Goal: Transaction & Acquisition: Subscribe to service/newsletter

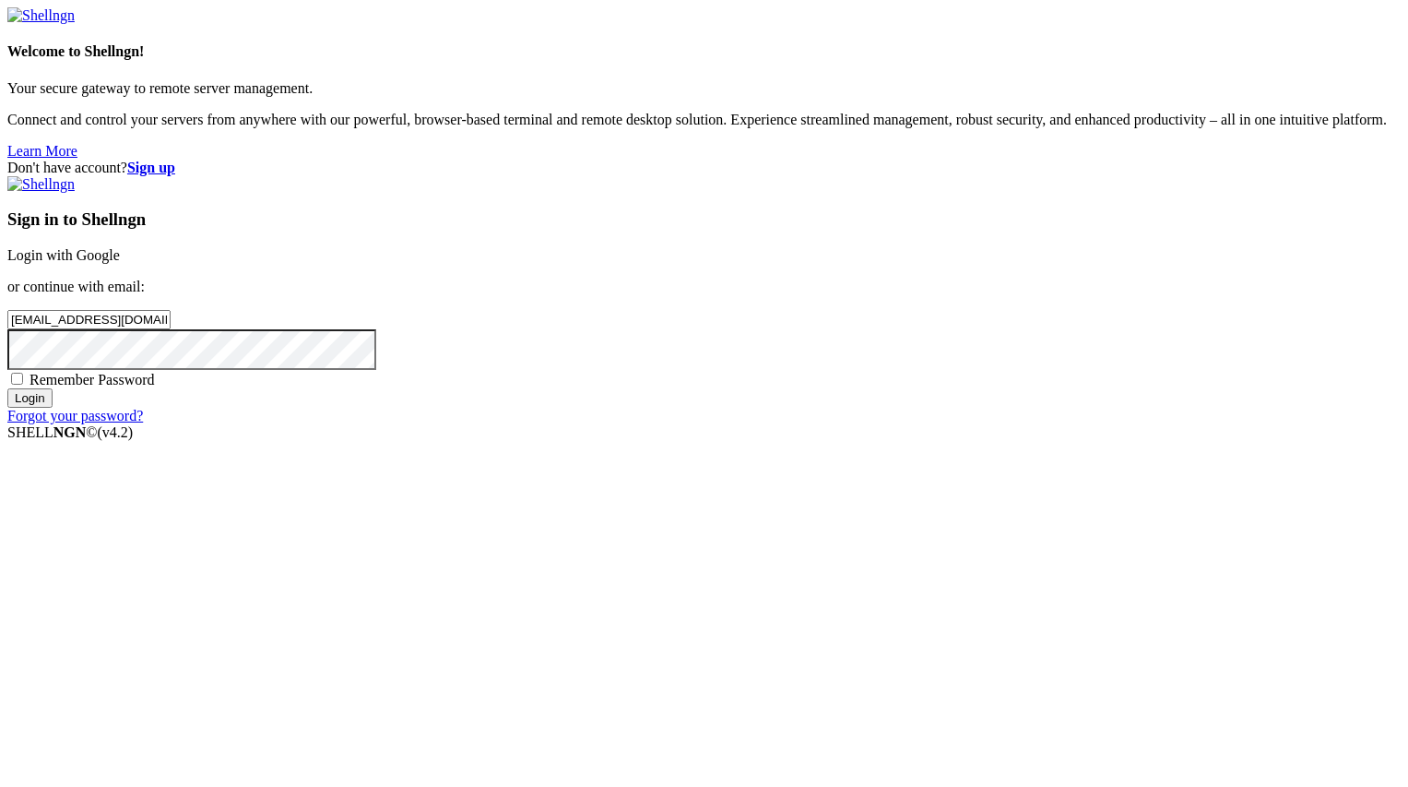
type input "[EMAIL_ADDRESS][DOMAIN_NAME]"
click at [53, 408] on input "Login" at bounding box center [29, 397] width 45 height 19
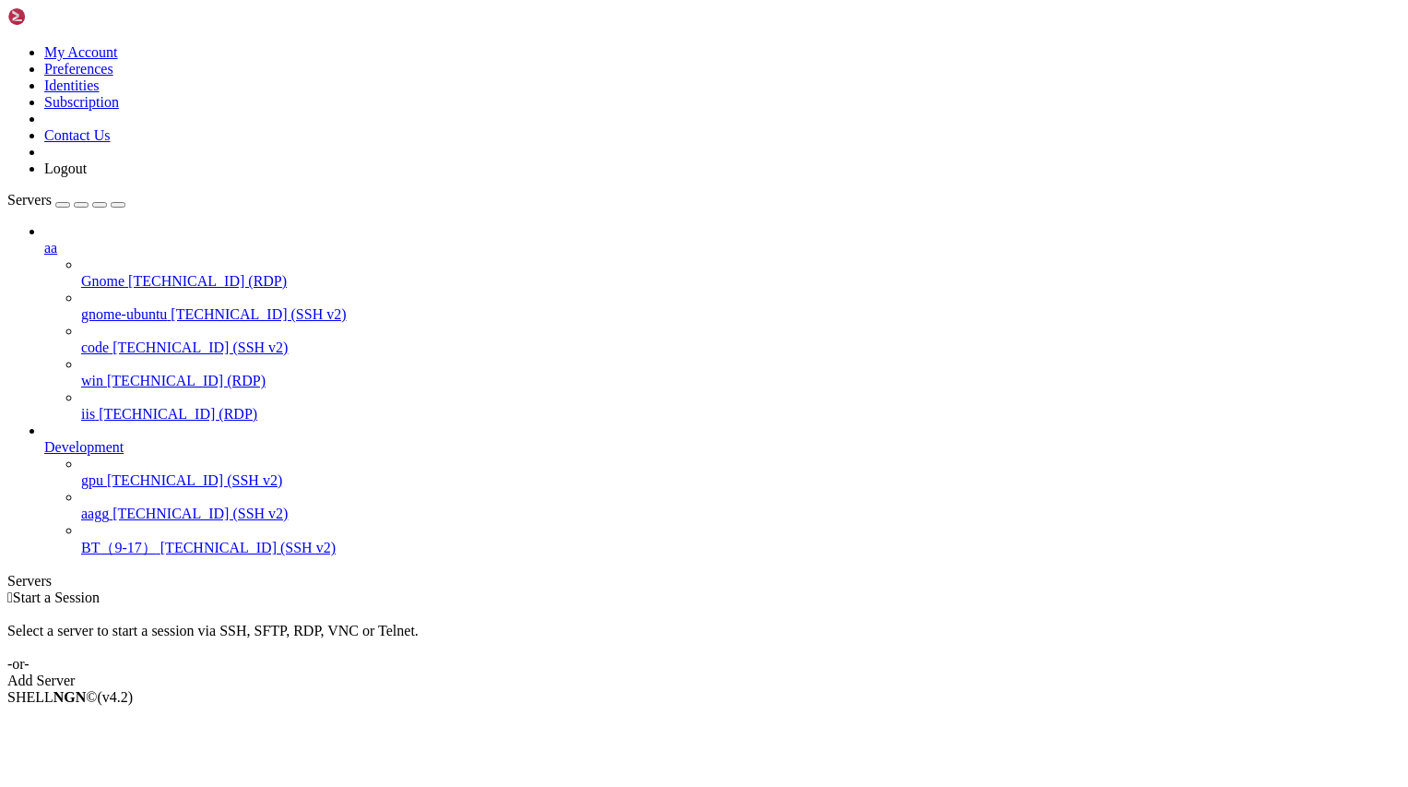
click at [7, 44] on icon at bounding box center [7, 44] width 0 height 0
click at [119, 110] on link "Subscription" at bounding box center [81, 102] width 75 height 16
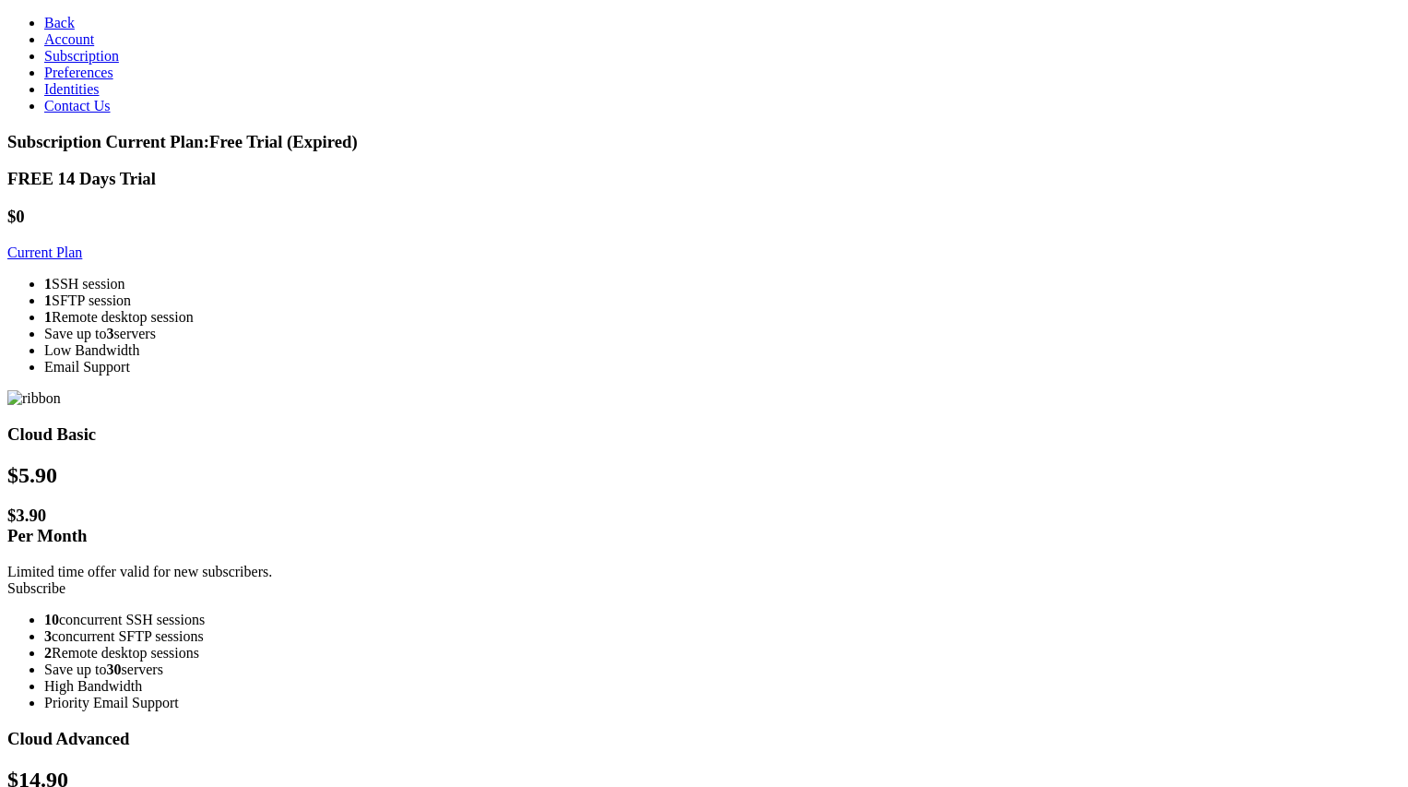
click at [65, 580] on link "Subscribe" at bounding box center [36, 588] width 58 height 16
click at [92, 47] on link "Account" at bounding box center [69, 39] width 50 height 16
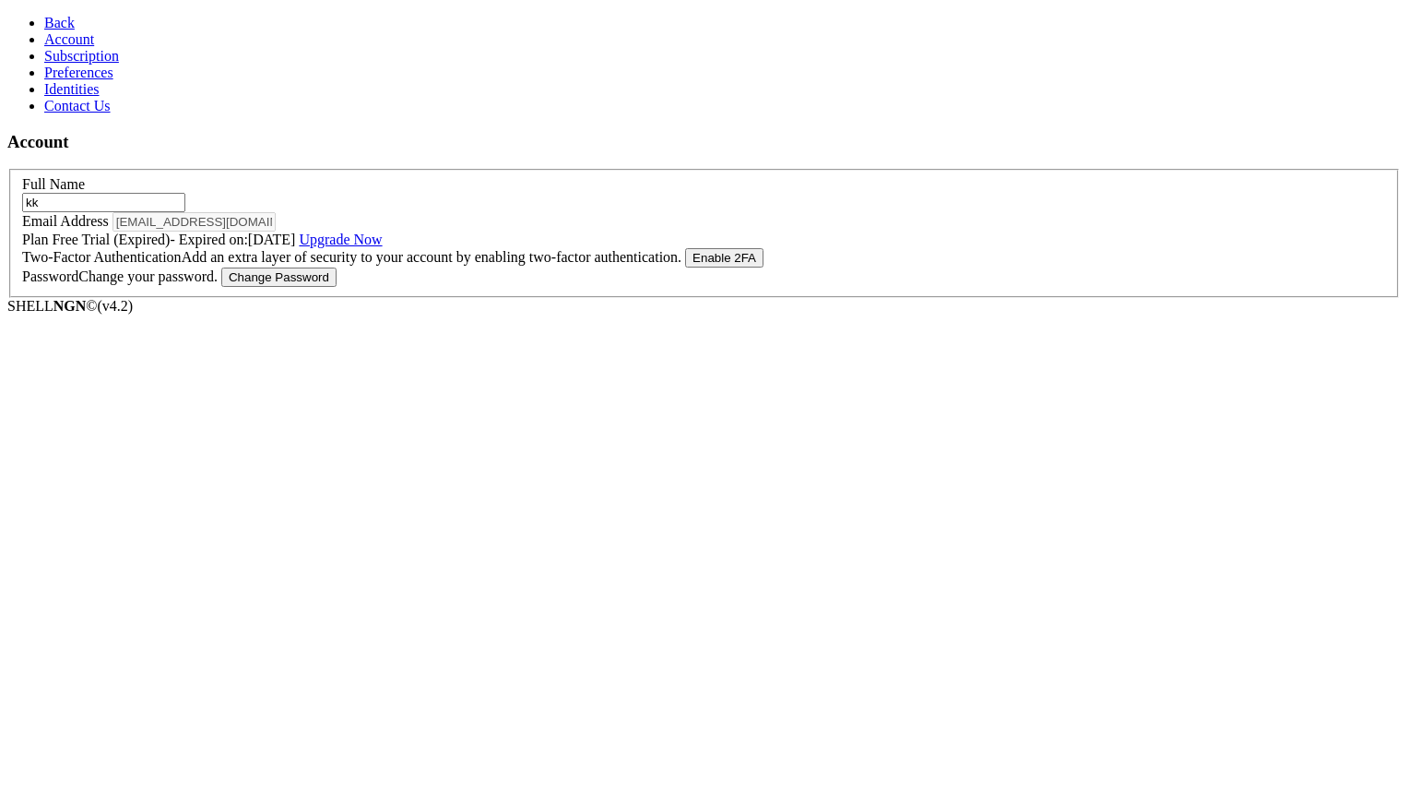
click at [44, 18] on span "Back" at bounding box center [59, 23] width 30 height 16
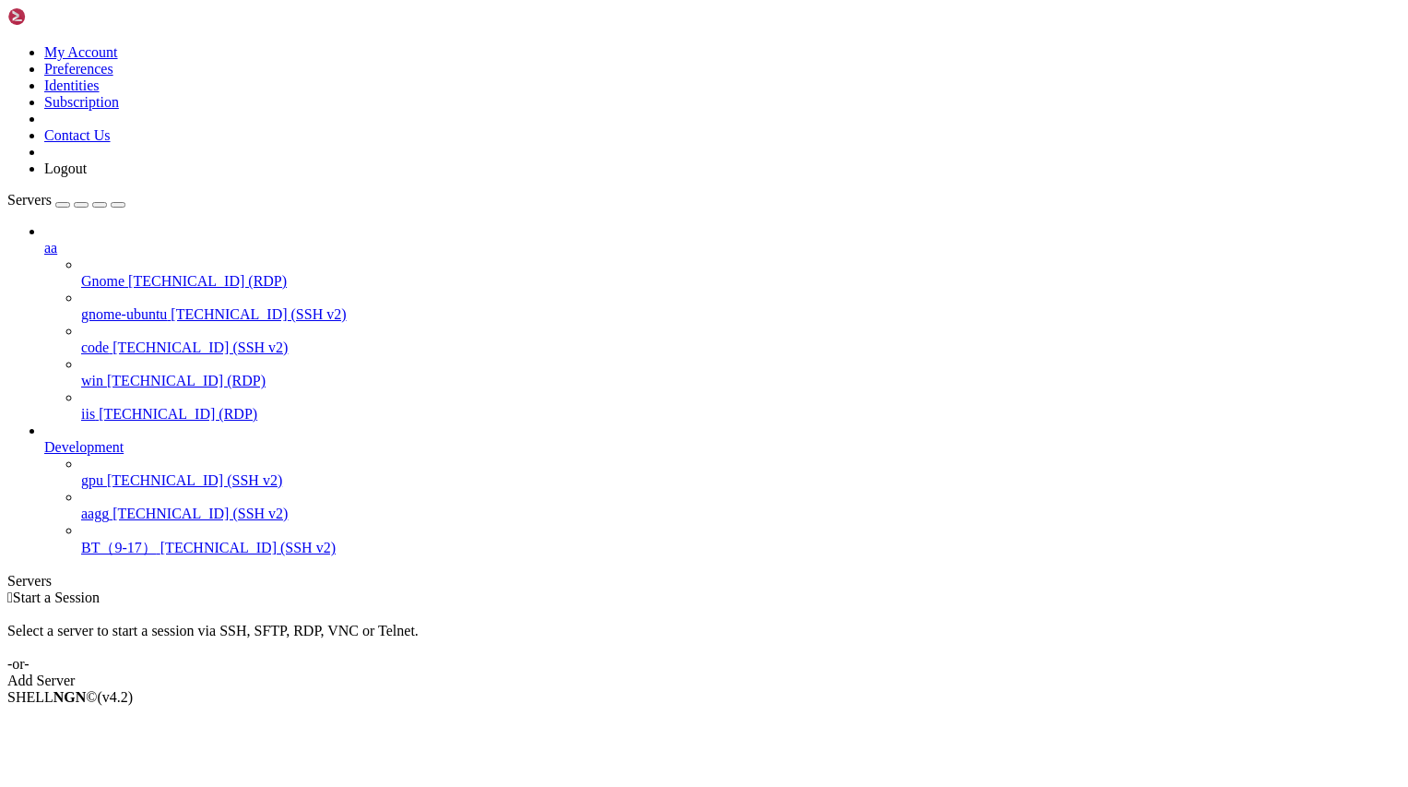
click at [7, 44] on link at bounding box center [7, 44] width 0 height 0
click at [87, 176] on link "Logout" at bounding box center [65, 168] width 42 height 16
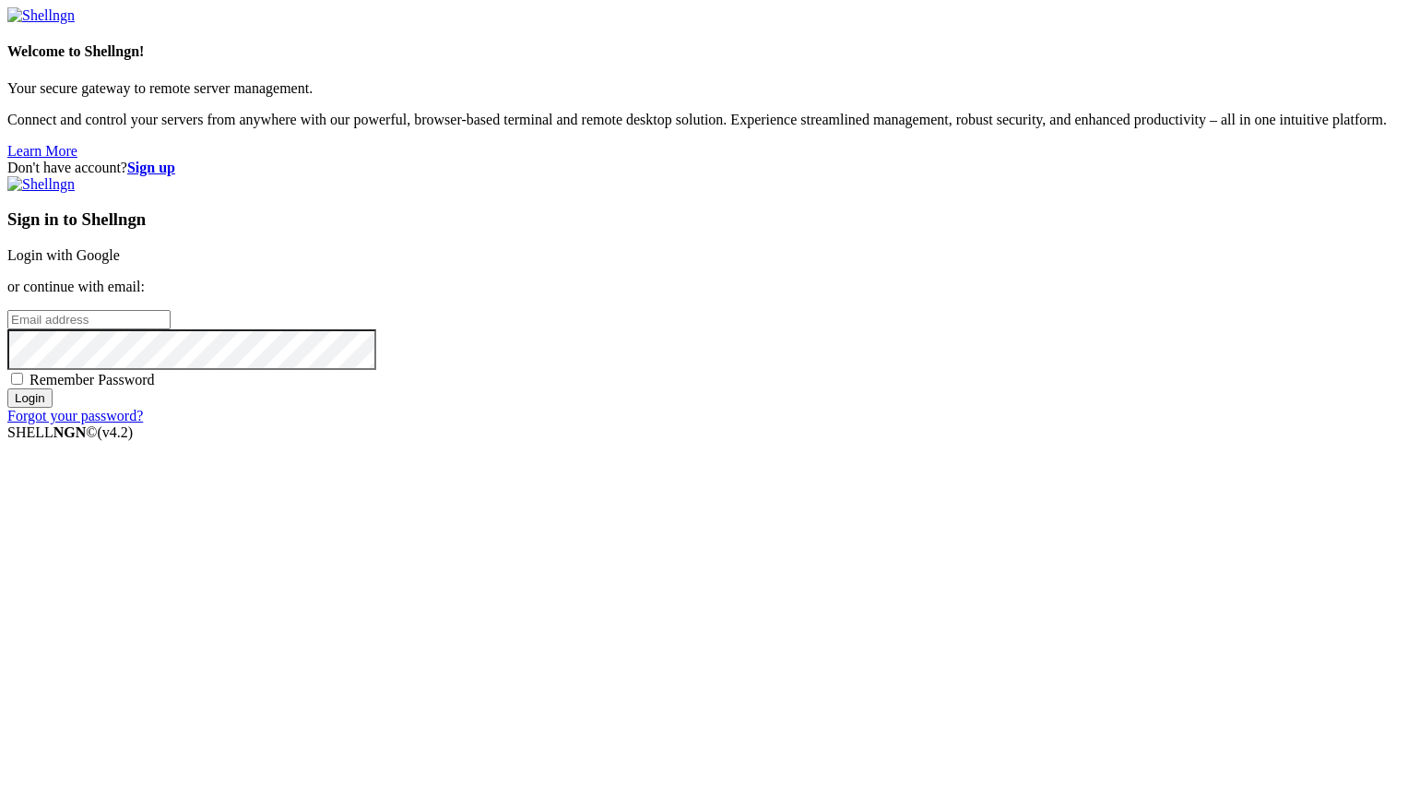
click at [171, 329] on input "email" at bounding box center [88, 319] width 163 height 19
paste input "[EMAIL_ADDRESS][DOMAIN_NAME]"
type input "[EMAIL_ADDRESS][DOMAIN_NAME]"
click at [175, 160] on strong "Sign up" at bounding box center [151, 168] width 48 height 16
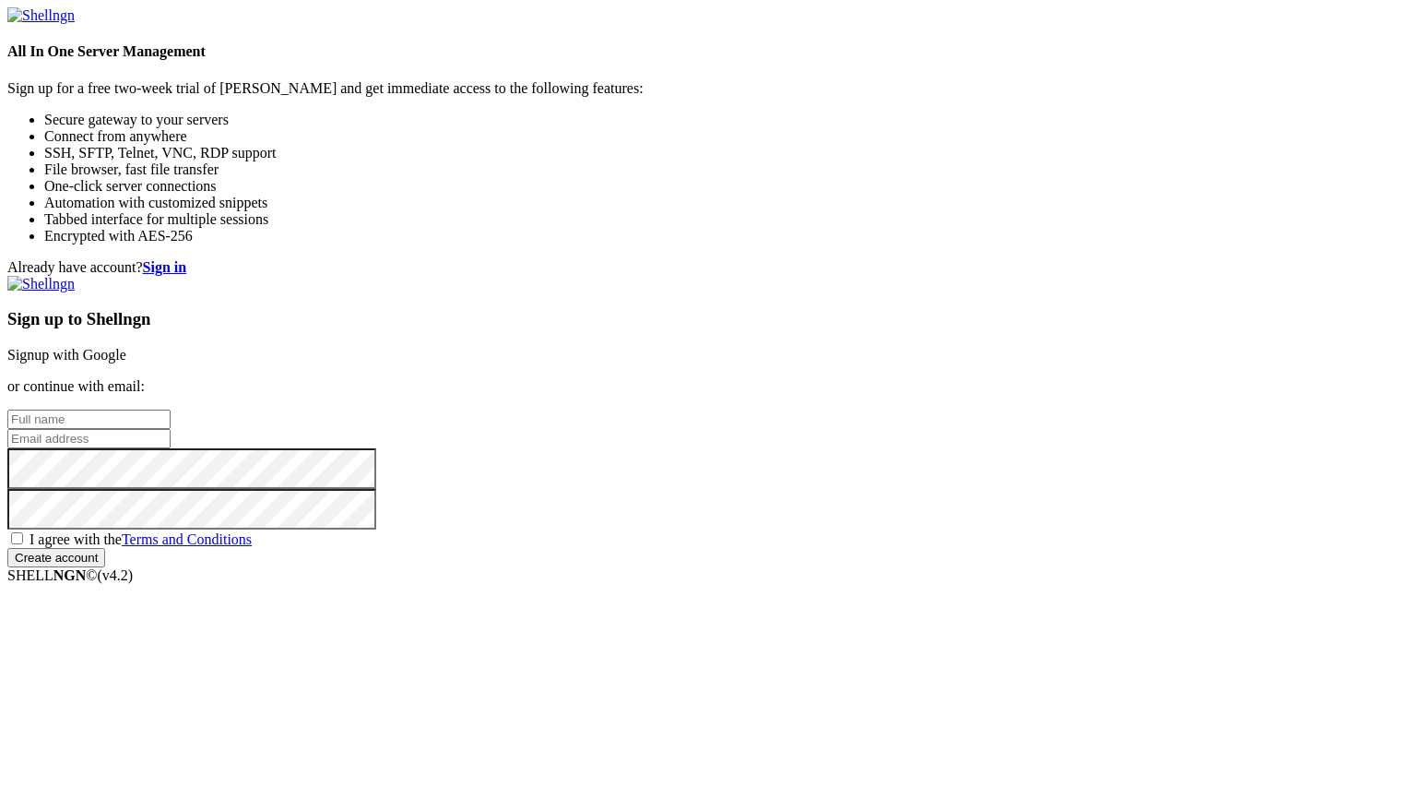
click at [171, 410] on input "text" at bounding box center [88, 419] width 163 height 19
click at [171, 429] on input "email" at bounding box center [88, 438] width 163 height 19
paste input "[EMAIL_ADDRESS][DOMAIN_NAME]"
type input "[EMAIL_ADDRESS][DOMAIN_NAME]"
click at [171, 410] on input "text" at bounding box center [88, 419] width 163 height 19
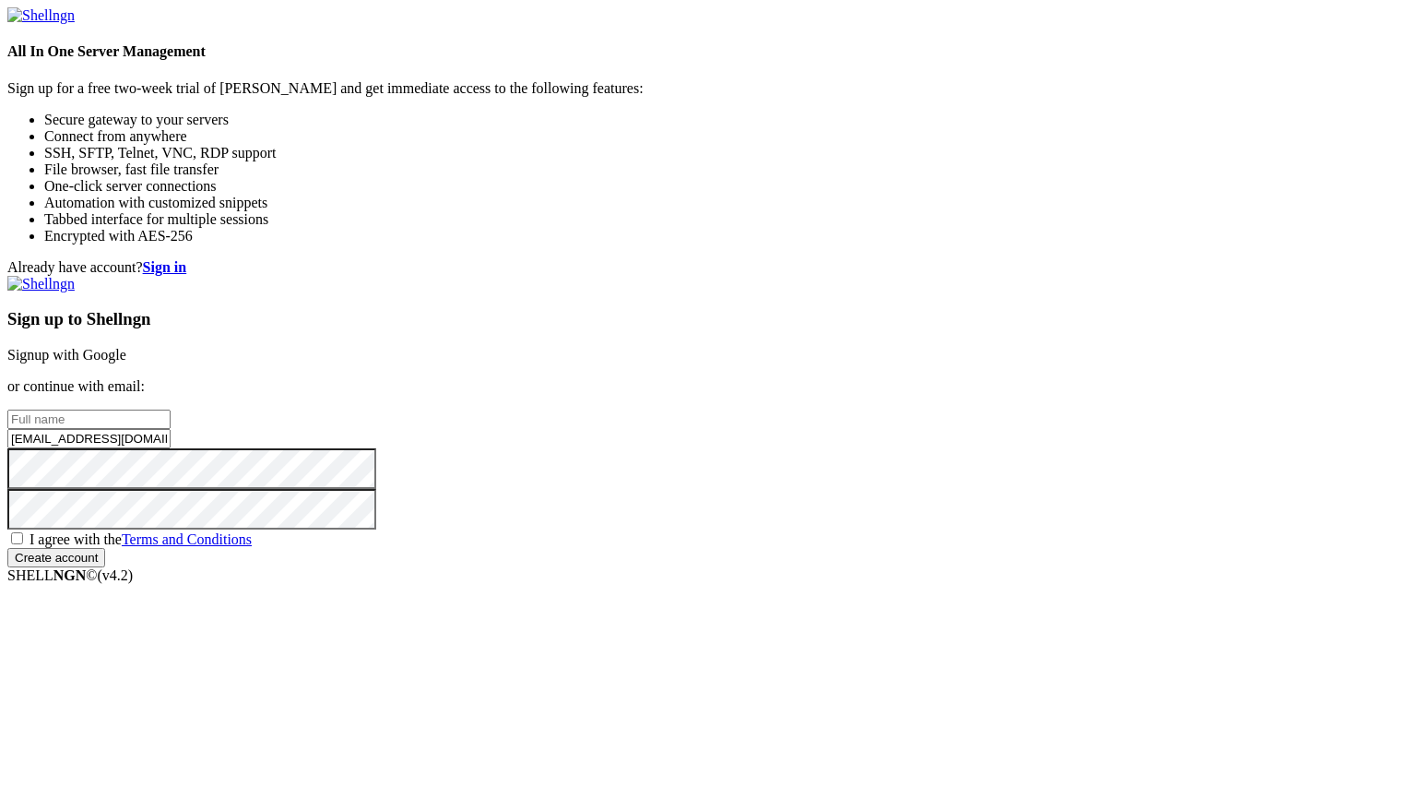
click at [171, 429] on input "[EMAIL_ADDRESS][DOMAIN_NAME]" at bounding box center [88, 438] width 163 height 19
click at [171, 410] on input "text" at bounding box center [88, 419] width 163 height 19
paste input "d44bi10"
type input "d44bi10"
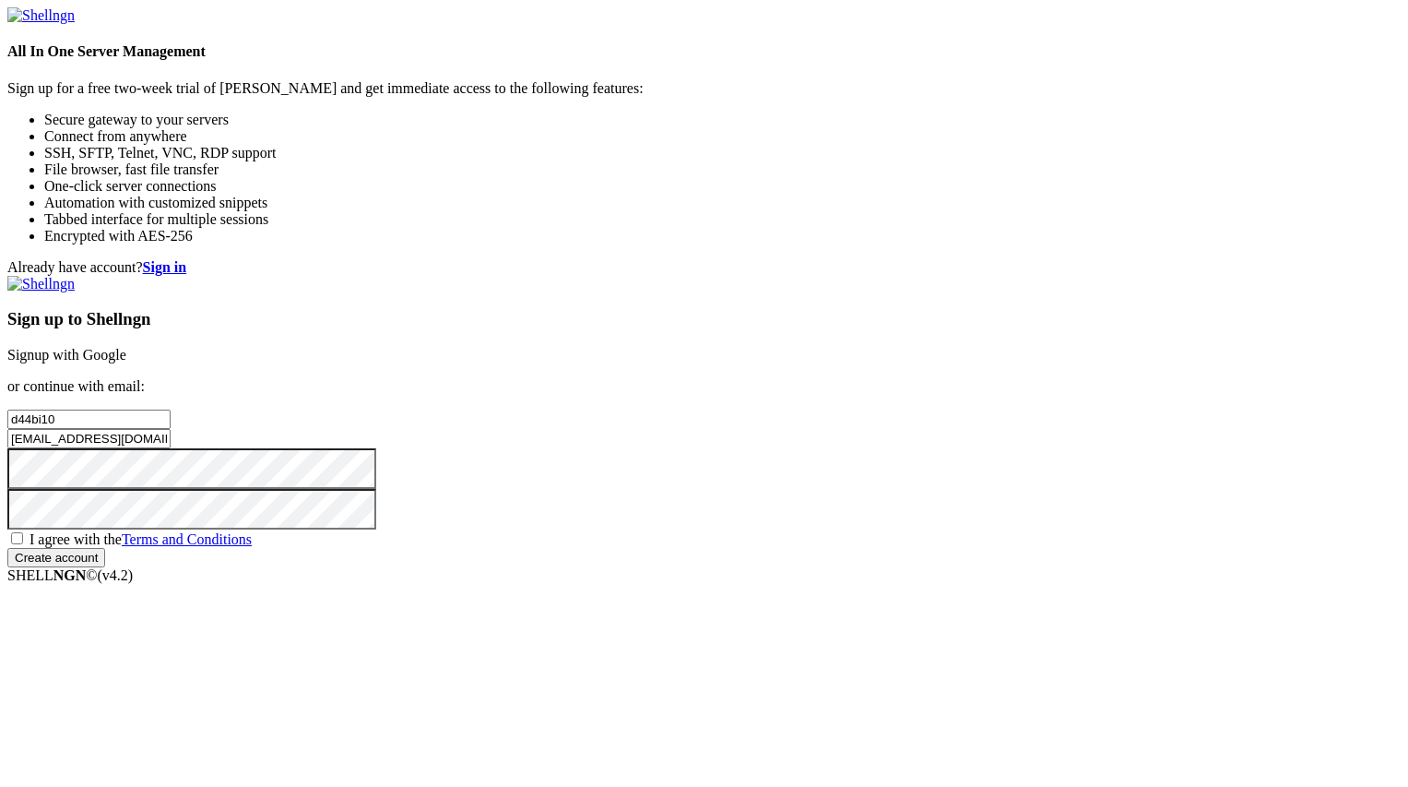
click at [171, 429] on input "[EMAIL_ADDRESS][DOMAIN_NAME]" at bounding box center [88, 438] width 163 height 19
click at [252, 538] on span "I agree with the Terms and Conditions" at bounding box center [141, 539] width 222 height 16
click at [23, 538] on input "I agree with the Terms and Conditions" at bounding box center [17, 538] width 12 height 12
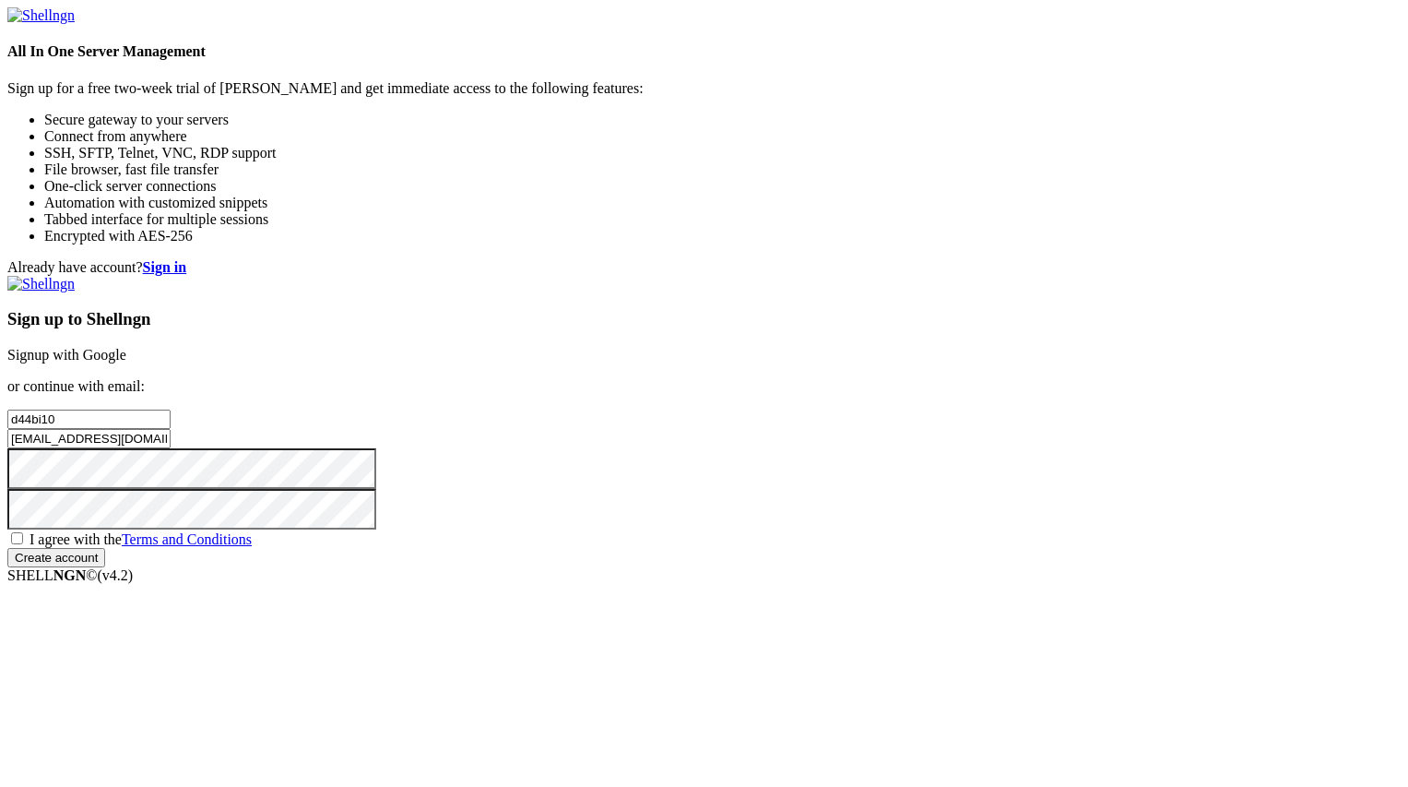
checkbox input "true"
drag, startPoint x: 928, startPoint y: 380, endPoint x: 595, endPoint y: 381, distance: 333.0
click at [595, 381] on div "Already have account? Sign in Sign up to Shellngn Signup with Google or continu…" at bounding box center [704, 413] width 1394 height 308
click at [105, 567] on input "Create account" at bounding box center [56, 557] width 98 height 19
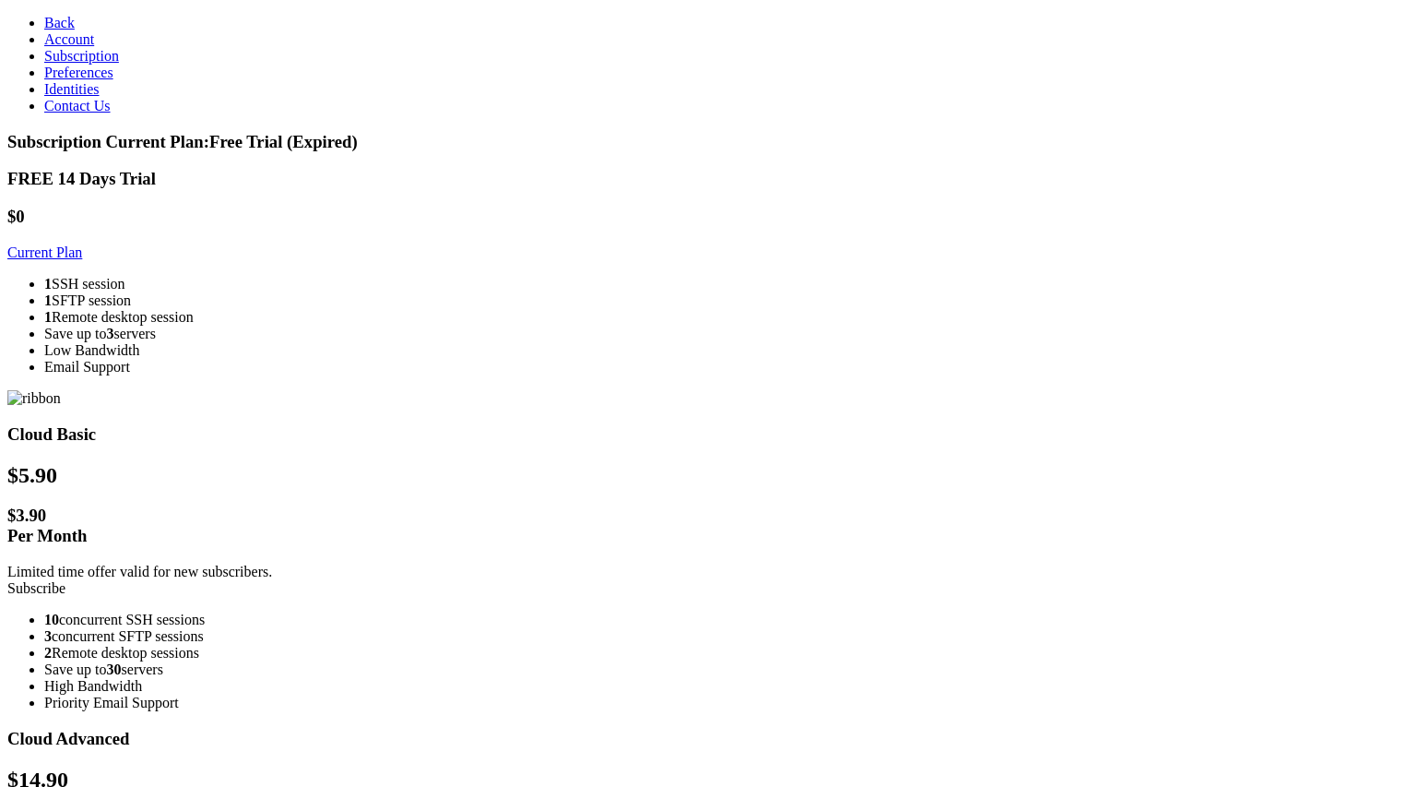
click at [93, 47] on link "Account" at bounding box center [69, 39] width 50 height 16
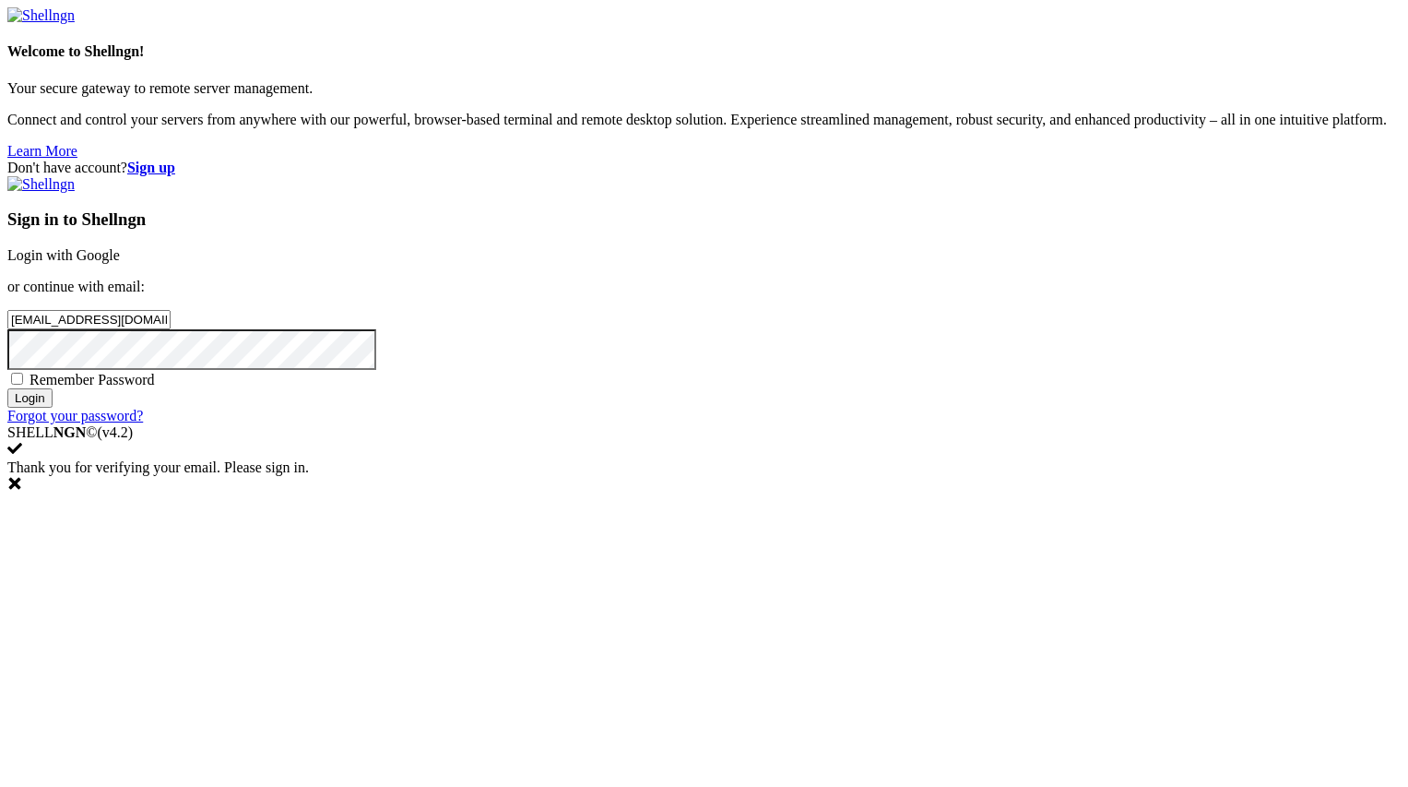
type input "d44bi10@swagpapa.com"
click at [53, 408] on input "Login" at bounding box center [29, 397] width 45 height 19
click at [642, 424] on div "Don't have account? Sign up Sign in to Shellngn Login with Google or continue w…" at bounding box center [704, 292] width 1394 height 265
click at [171, 329] on input "email" at bounding box center [88, 319] width 163 height 19
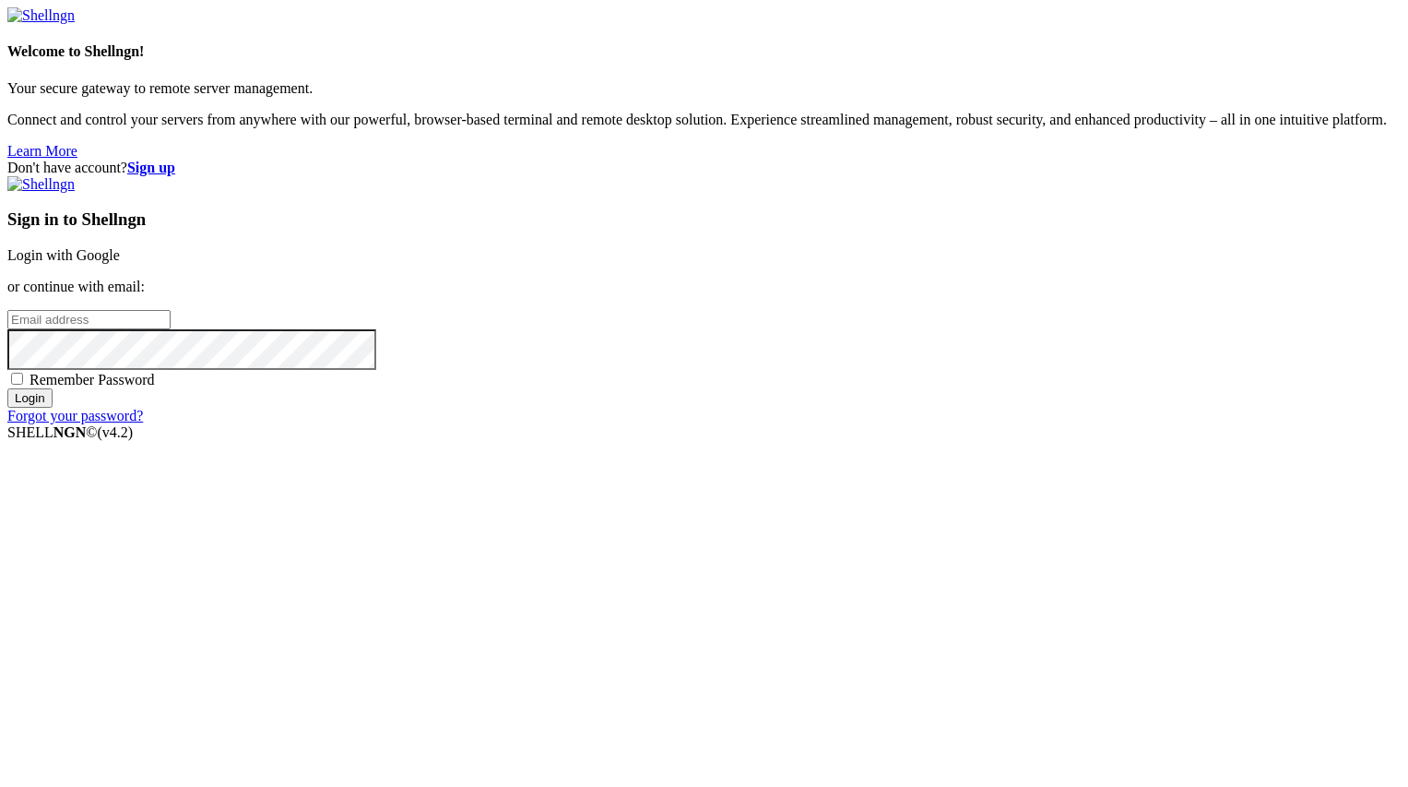
paste input "d44bi10@swagpapa.com"
type input "d44bi10@swagpapa.com"
click at [53, 408] on input "Login" at bounding box center [29, 397] width 45 height 19
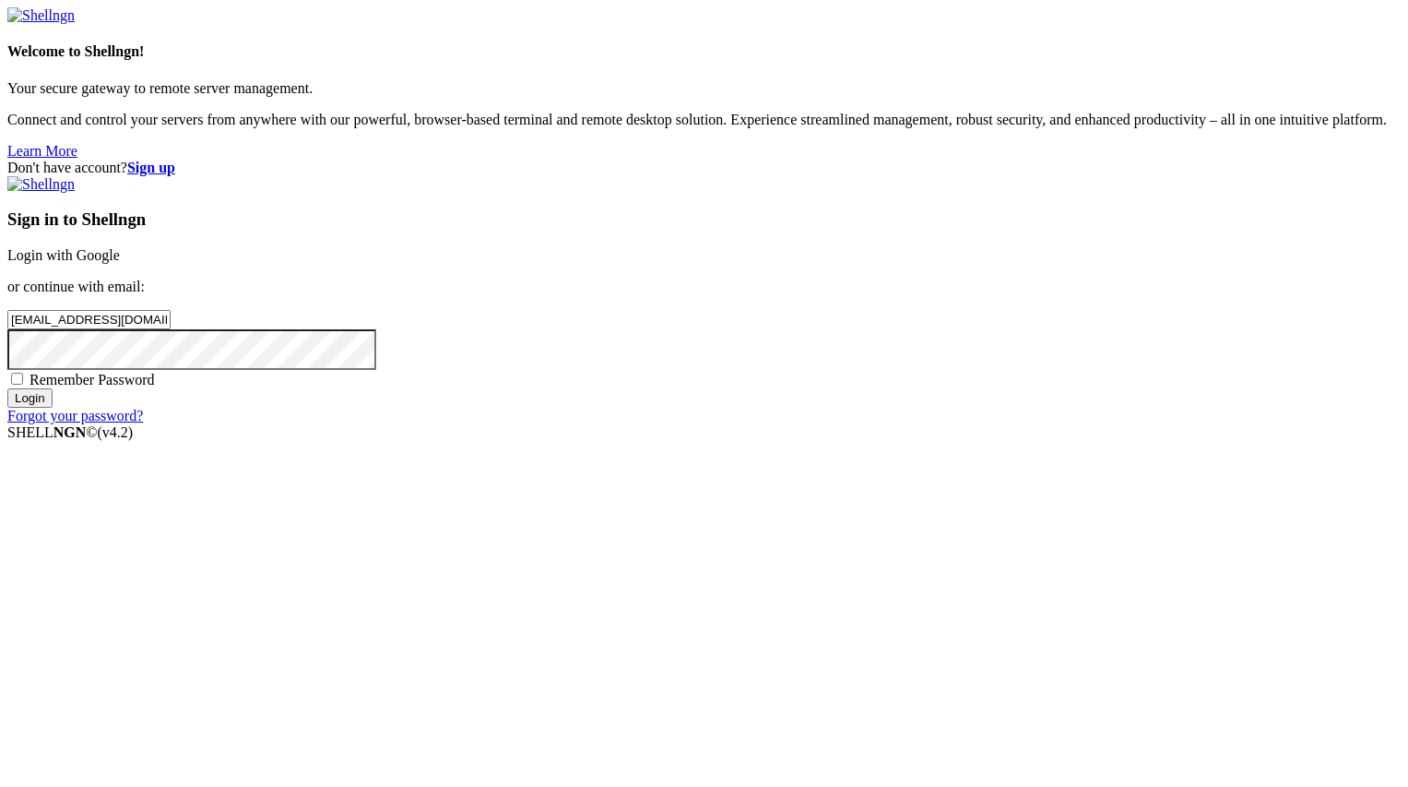
click at [53, 408] on input "Login" at bounding box center [29, 397] width 45 height 19
click at [171, 329] on input "email" at bounding box center [88, 319] width 163 height 19
paste input "[EMAIL_ADDRESS][DOMAIN_NAME]"
type input "[EMAIL_ADDRESS][DOMAIN_NAME]"
click at [53, 408] on input "Login" at bounding box center [29, 397] width 45 height 19
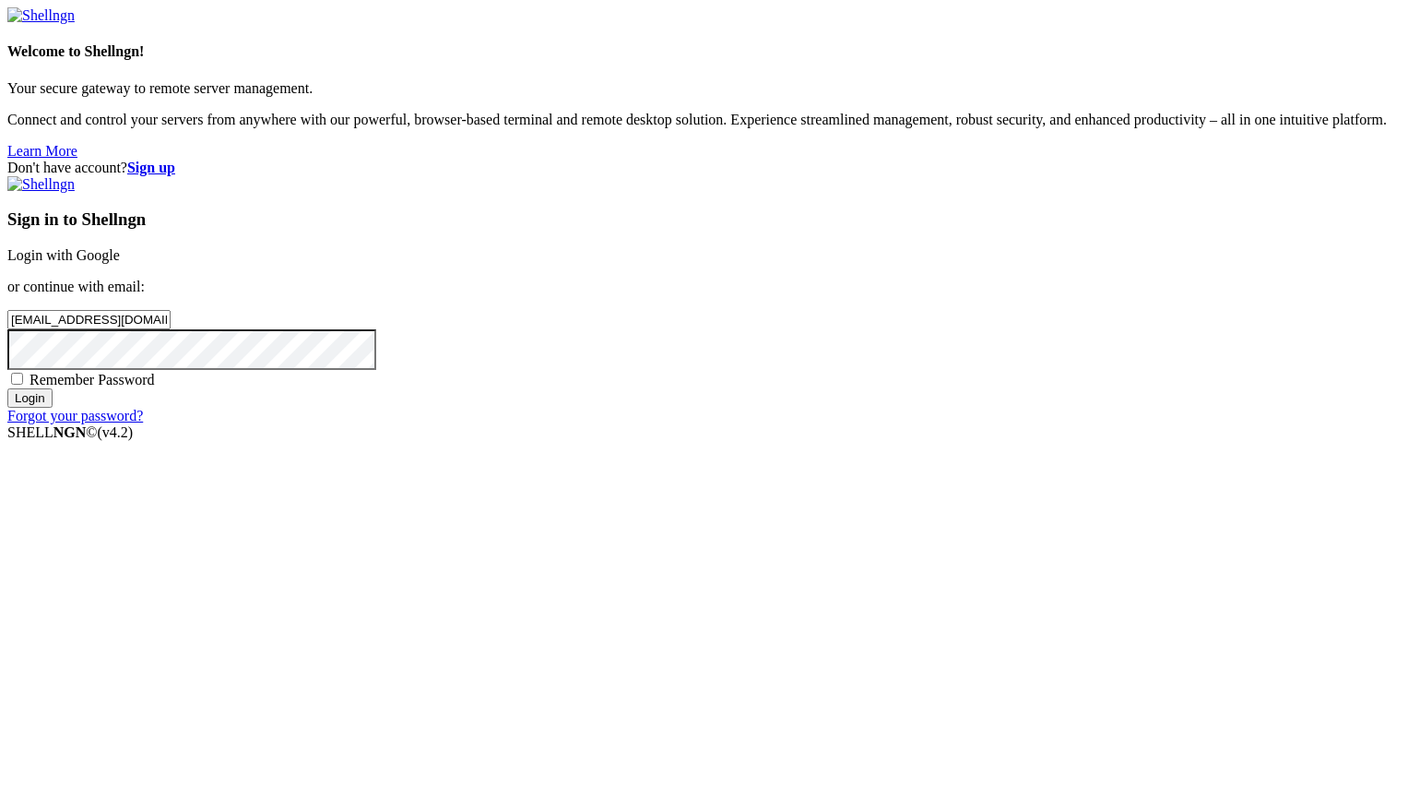
click at [53, 408] on input "Login" at bounding box center [29, 397] width 45 height 19
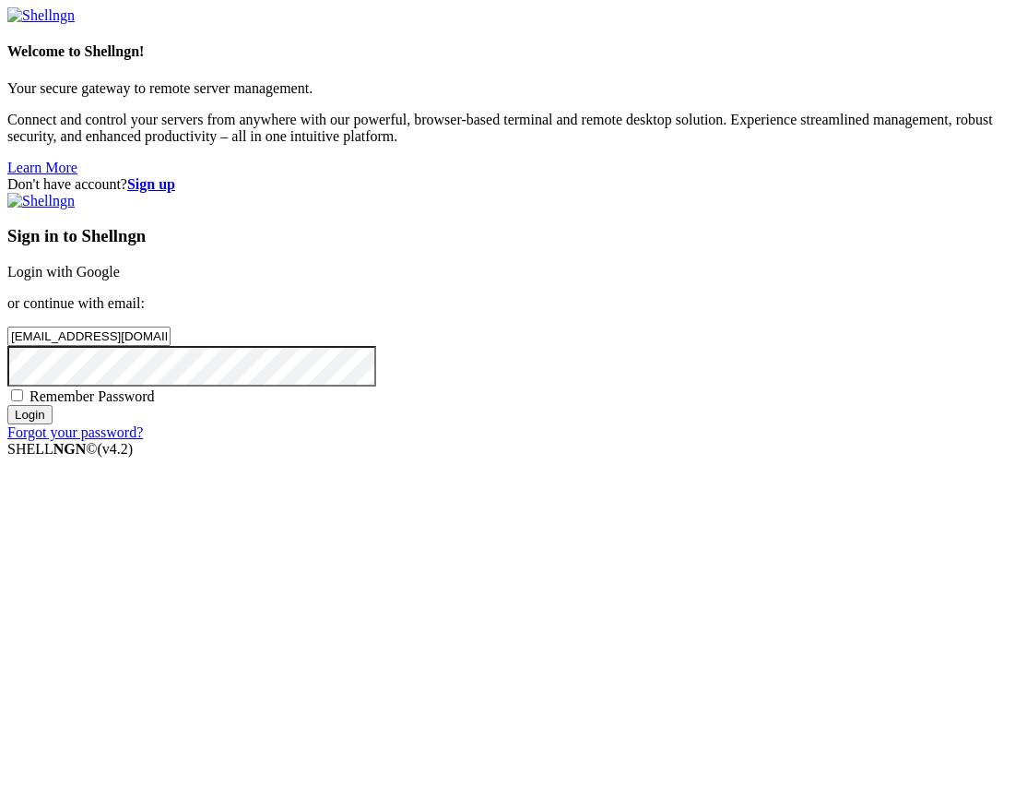
click at [939, 433] on div "Don't have account? Sign up Sign in to Shellngn Login with Google or continue w…" at bounding box center [513, 308] width 1013 height 265
click at [171, 346] on input "email" at bounding box center [88, 335] width 163 height 19
paste input "[EMAIL_ADDRESS][DOMAIN_NAME]"
type input "[EMAIL_ADDRESS][DOMAIN_NAME]"
click at [654, 441] on div "Sign in to Shellngn Login with Google or continue with email: d44bi10@swagpapa.…" at bounding box center [513, 317] width 1013 height 248
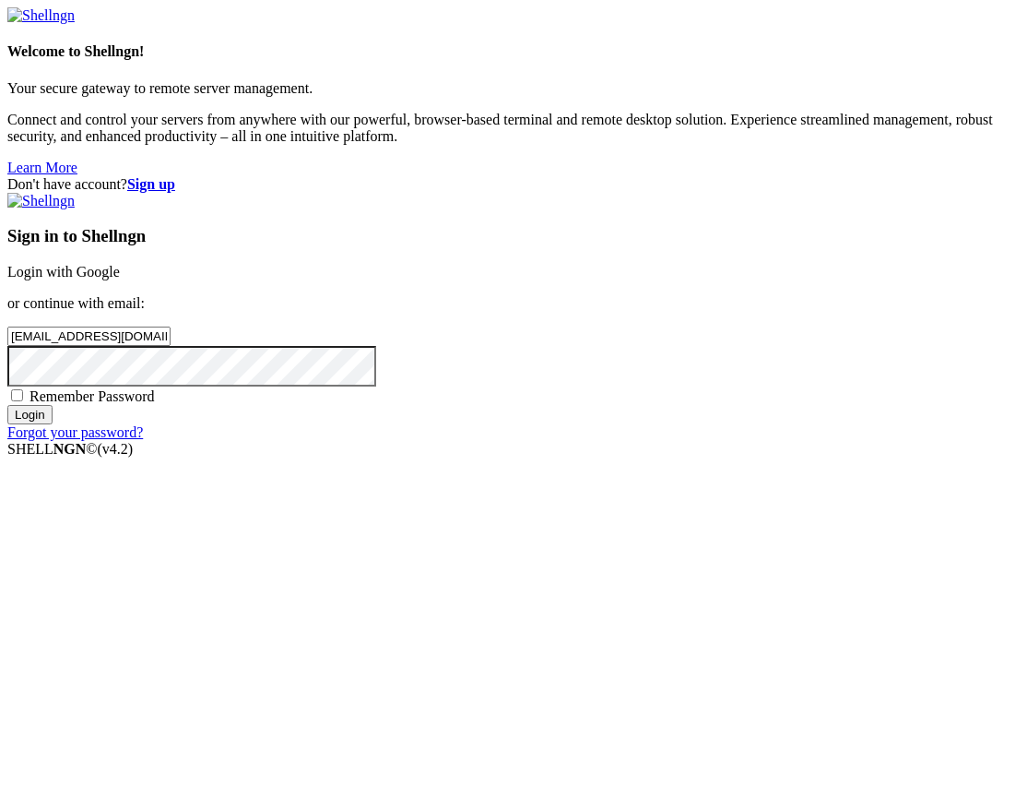
click at [53, 424] on input "Login" at bounding box center [29, 414] width 45 height 19
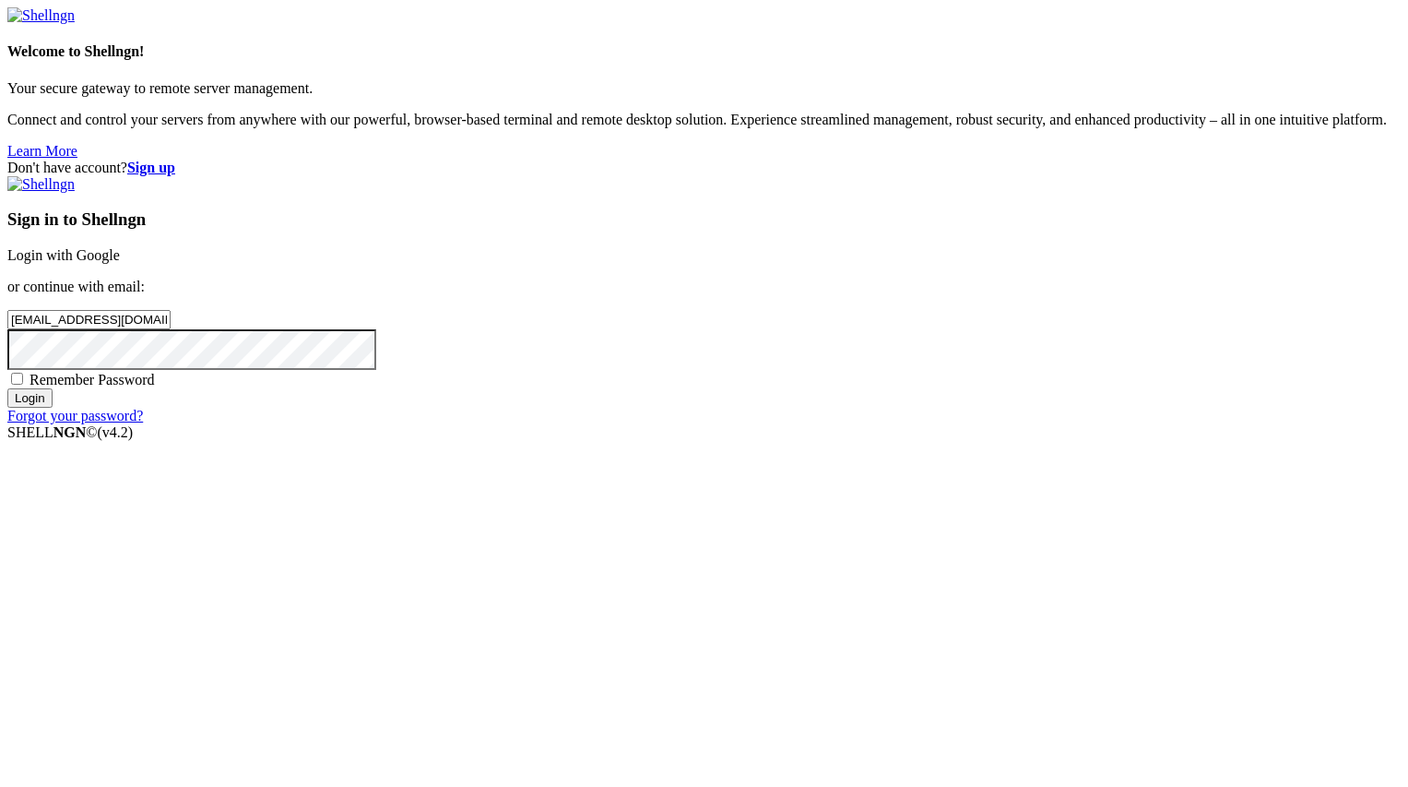
click at [1027, 336] on div "Don't have account? Sign up Sign in to Shellngn Login with Google or continue w…" at bounding box center [704, 292] width 1394 height 265
